Goal: Transaction & Acquisition: Book appointment/travel/reservation

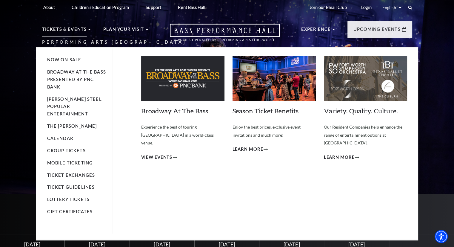
click at [76, 29] on p "Tickets & Events" at bounding box center [64, 31] width 45 height 11
click at [88, 28] on li "Tickets & Events Now On Sale Broadway At The Bass presented by PNC Bank [PERSON…" at bounding box center [66, 36] width 49 height 21
drag, startPoint x: 60, startPoint y: 29, endPoint x: 73, endPoint y: 28, distance: 13.8
click at [60, 29] on p "Tickets & Events" at bounding box center [64, 31] width 45 height 11
click at [87, 29] on li "Tickets & Events Now On Sale Broadway At The Bass presented by PNC Bank [PERSON…" at bounding box center [66, 36] width 49 height 21
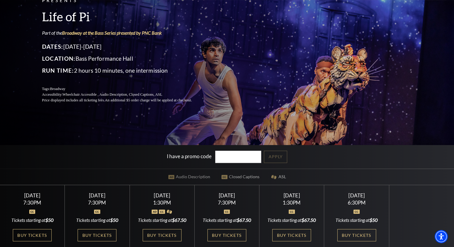
scroll to position [60, 0]
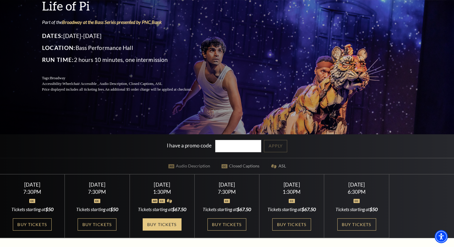
click at [165, 230] on link "Buy Tickets" at bounding box center [162, 224] width 39 height 12
click at [289, 228] on link "Buy Tickets" at bounding box center [291, 224] width 39 height 12
click at [290, 229] on link "Buy Tickets" at bounding box center [291, 224] width 39 height 12
click at [290, 228] on link "Buy Tickets" at bounding box center [291, 224] width 39 height 12
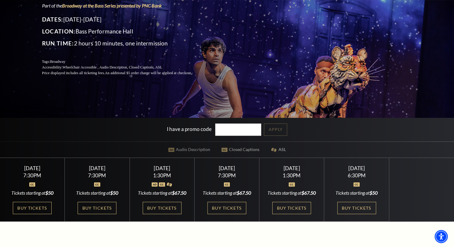
scroll to position [90, 0]
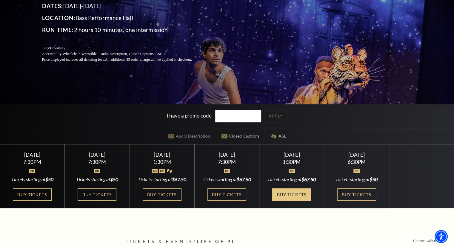
click at [291, 199] on link "Buy Tickets" at bounding box center [291, 194] width 39 height 12
click at [287, 159] on div "1:30PM" at bounding box center [292, 161] width 50 height 5
click at [284, 196] on link "Buy Tickets" at bounding box center [291, 194] width 39 height 12
drag, startPoint x: 237, startPoint y: 116, endPoint x: 264, endPoint y: 119, distance: 26.4
click at [237, 116] on input "I have a promo code" at bounding box center [238, 116] width 46 height 12
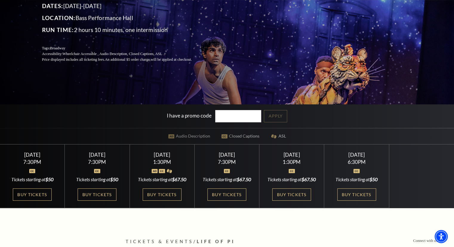
click at [278, 119] on div "I have a promo code Apply" at bounding box center [227, 116] width 454 height 24
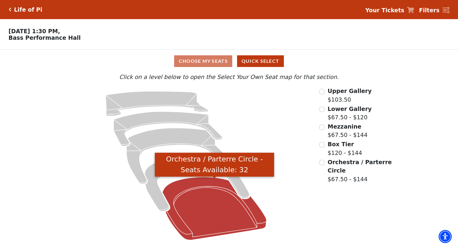
click at [212, 204] on icon "Orchestra / Parterre Circle - Seats Available: 32" at bounding box center [215, 208] width 104 height 63
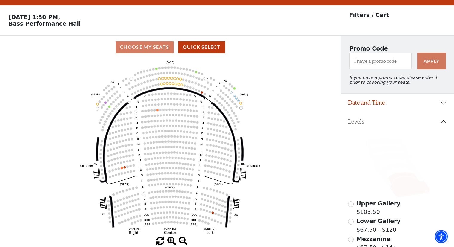
scroll to position [27, 0]
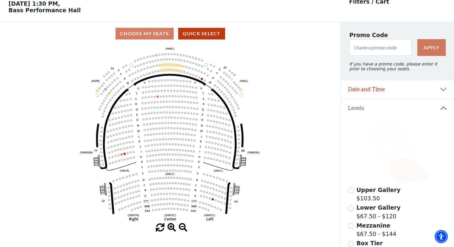
click at [393, 159] on icon at bounding box center [397, 154] width 99 height 63
click at [392, 160] on icon at bounding box center [397, 154] width 99 height 63
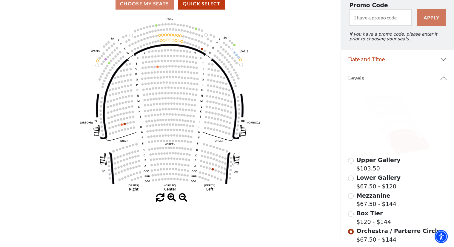
scroll to position [87, 0]
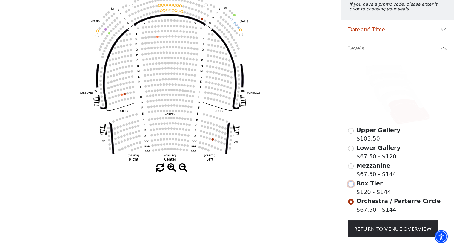
click at [350, 187] on input "Box Tier$120 - $144\a" at bounding box center [351, 184] width 6 height 6
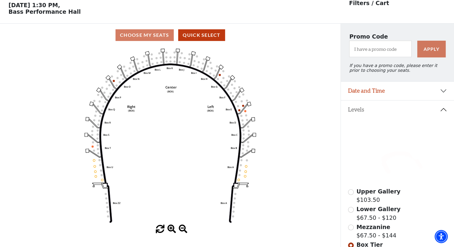
scroll to position [27, 0]
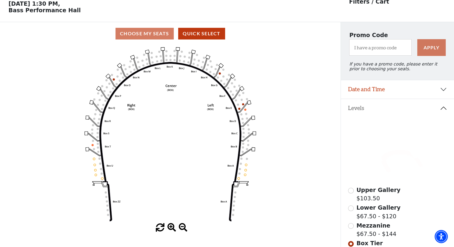
click at [348, 230] on div "Mezzanine $67.50 - $144" at bounding box center [397, 229] width 99 height 17
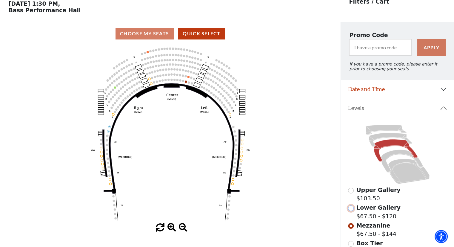
click at [350, 209] on input "Lower Gallery$67.50 - $120\a" at bounding box center [351, 208] width 6 height 6
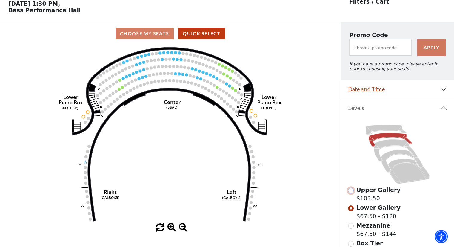
click at [349, 193] on input "Upper Gallery$103.50\a" at bounding box center [351, 190] width 6 height 6
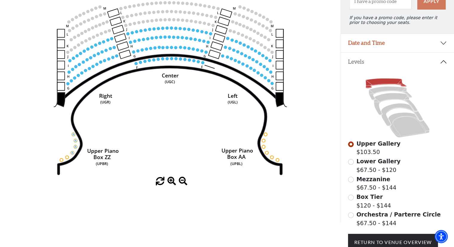
scroll to position [87, 0]
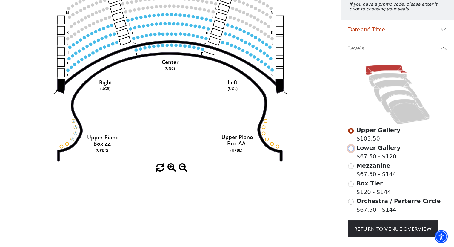
click at [353, 151] on input "Lower Gallery$67.50 - $120\a" at bounding box center [351, 148] width 6 height 6
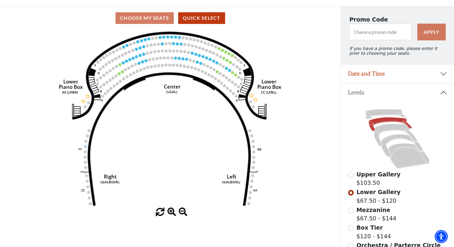
scroll to position [57, 0]
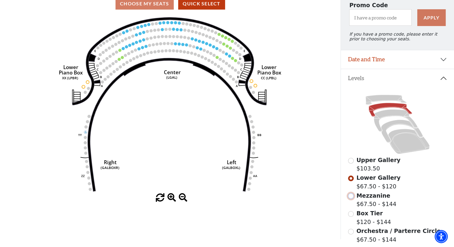
click at [351, 198] on input "Mezzanine$67.50 - $144\a" at bounding box center [351, 196] width 6 height 6
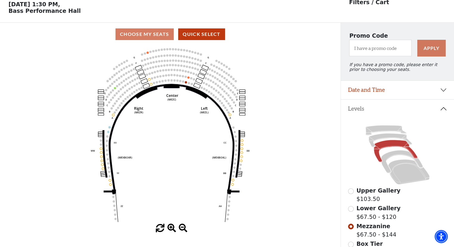
scroll to position [27, 0]
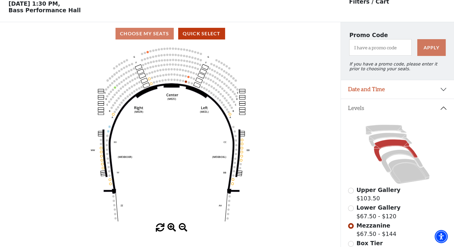
click at [187, 81] on icon "Center (MEZC) Right (MEZR) Left (MEZL) (MEXBOXR) (MEXBOXL) XX WW CC DD YY BB ZZ…" at bounding box center [170, 134] width 307 height 178
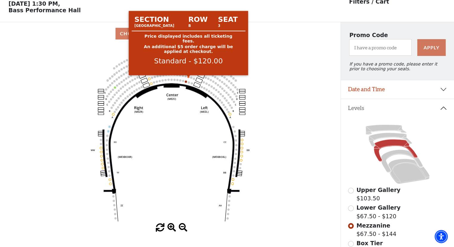
click at [188, 78] on circle at bounding box center [188, 77] width 2 height 2
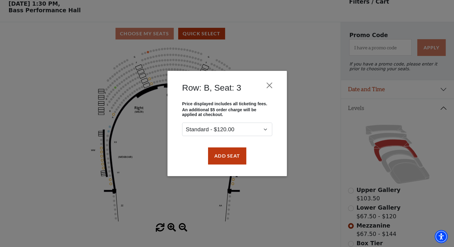
click at [277, 57] on div "Row: B, Seat: 3 Price displayed includes all ticketing fees. An additional $5 o…" at bounding box center [227, 123] width 454 height 247
click at [270, 85] on button "Close" at bounding box center [269, 85] width 11 height 11
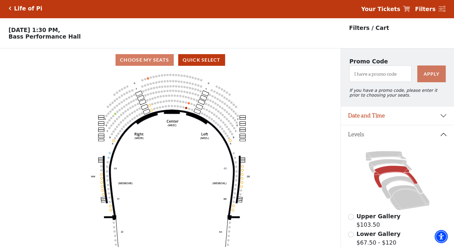
scroll to position [0, 0]
